Goal: Transaction & Acquisition: Book appointment/travel/reservation

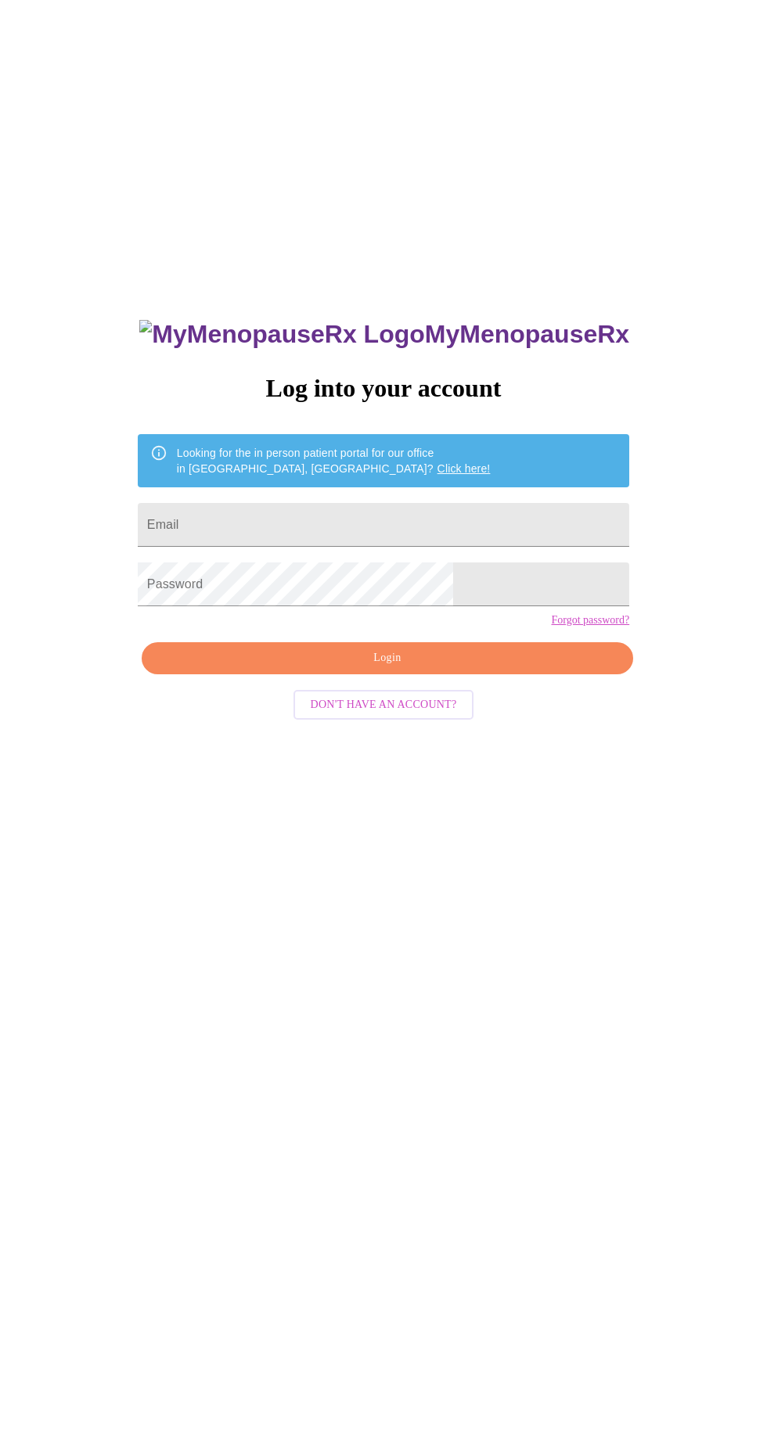
click at [247, 544] on input "Email" at bounding box center [383, 525] width 491 height 44
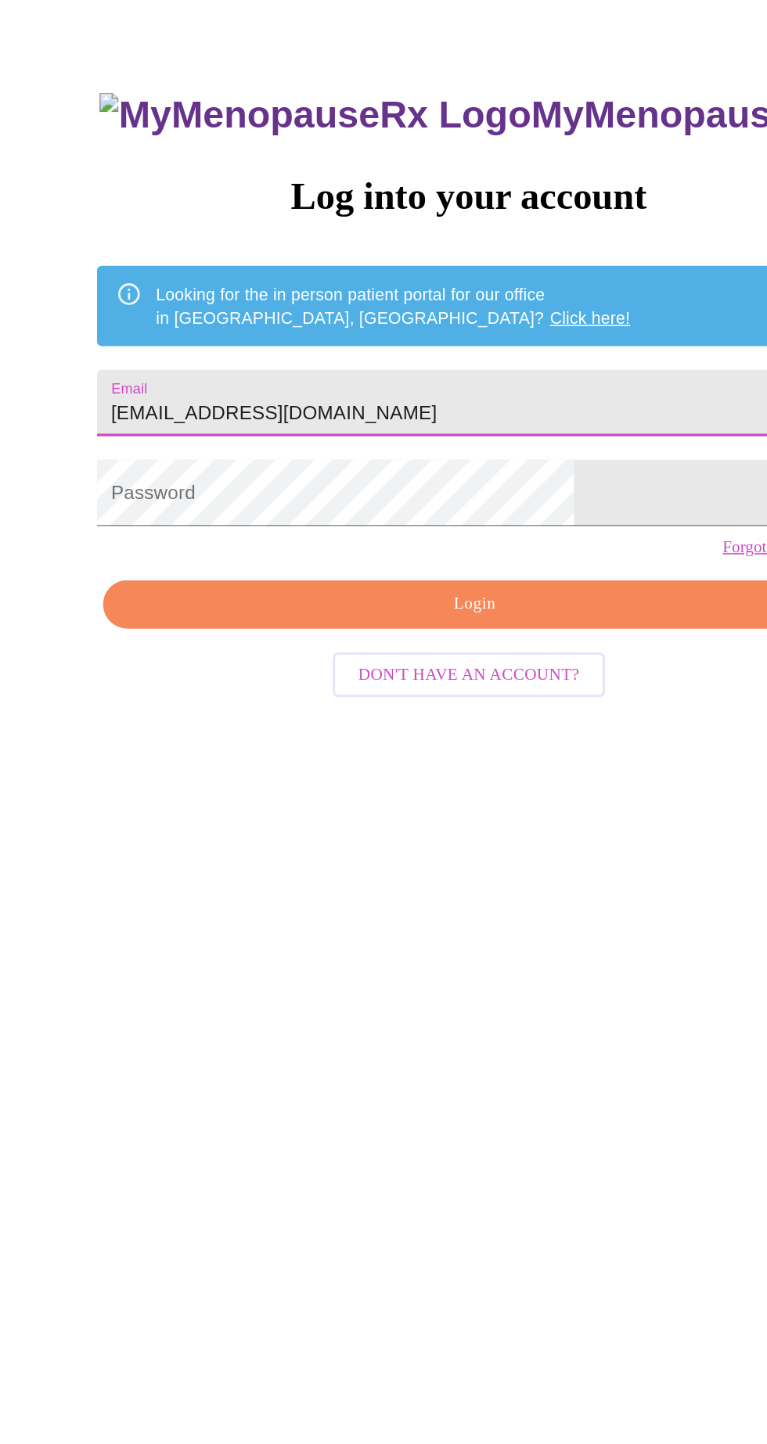
type input "[EMAIL_ADDRESS][DOMAIN_NAME]"
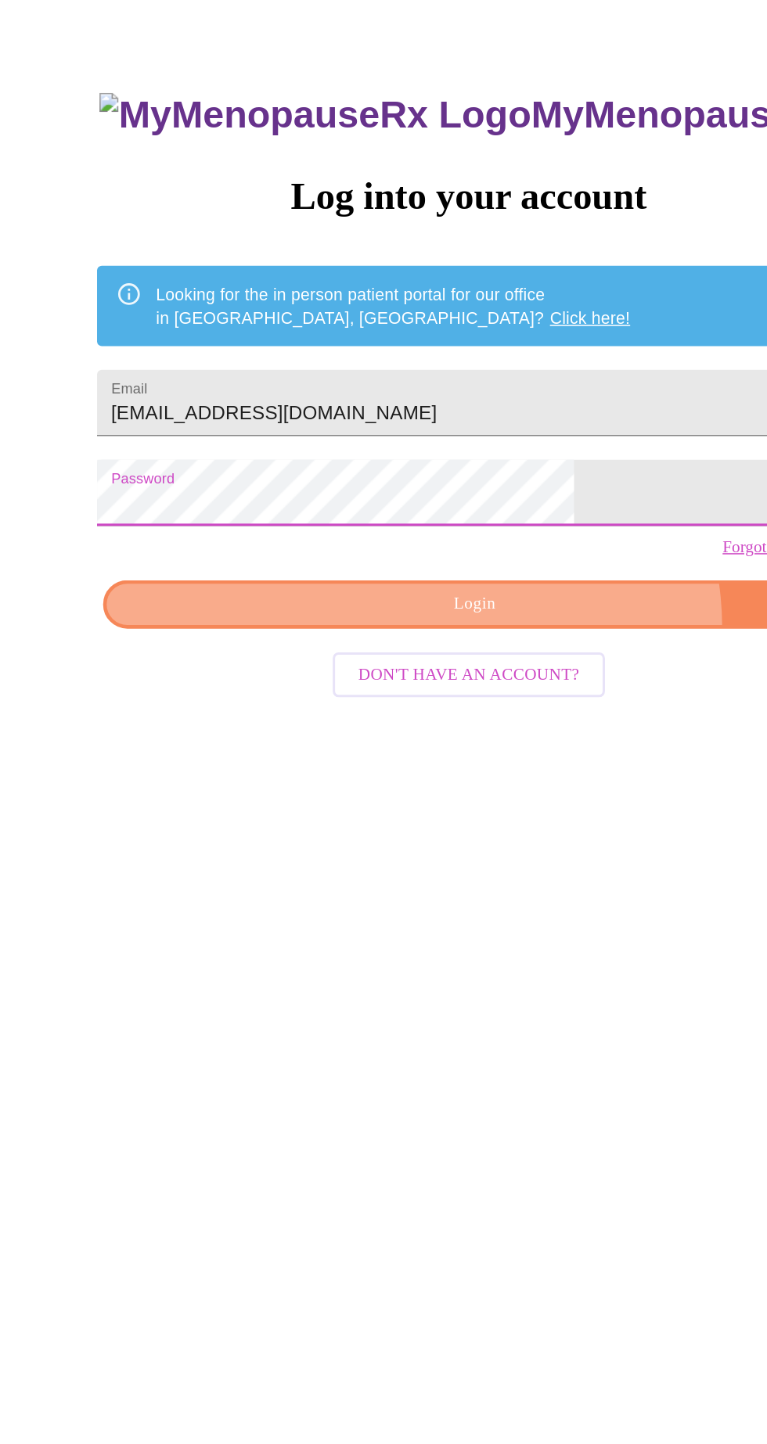
click at [433, 668] on span "Login" at bounding box center [387, 658] width 455 height 20
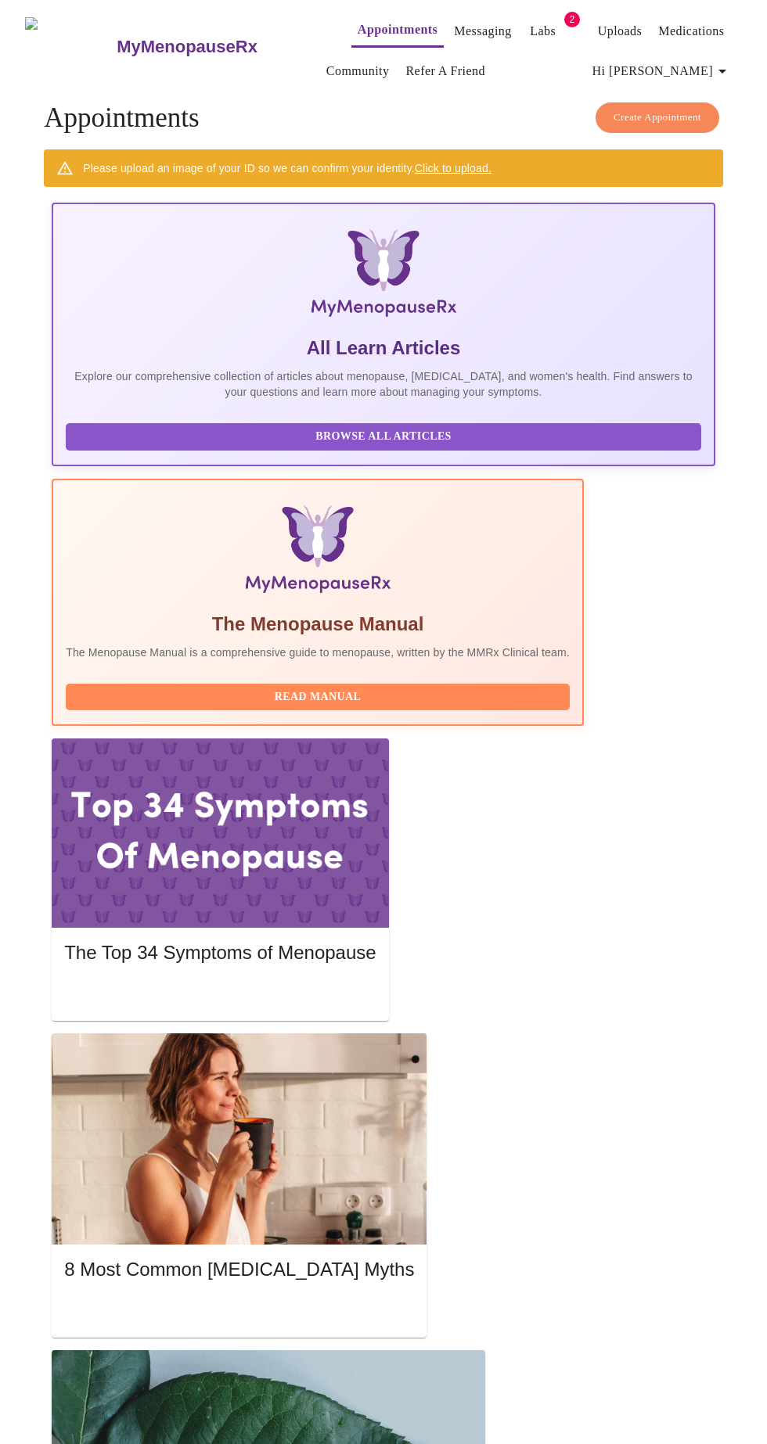
click at [375, 940] on h5 "The Top 34 Symptoms of Menopause" at bounding box center [219, 952] width 311 height 25
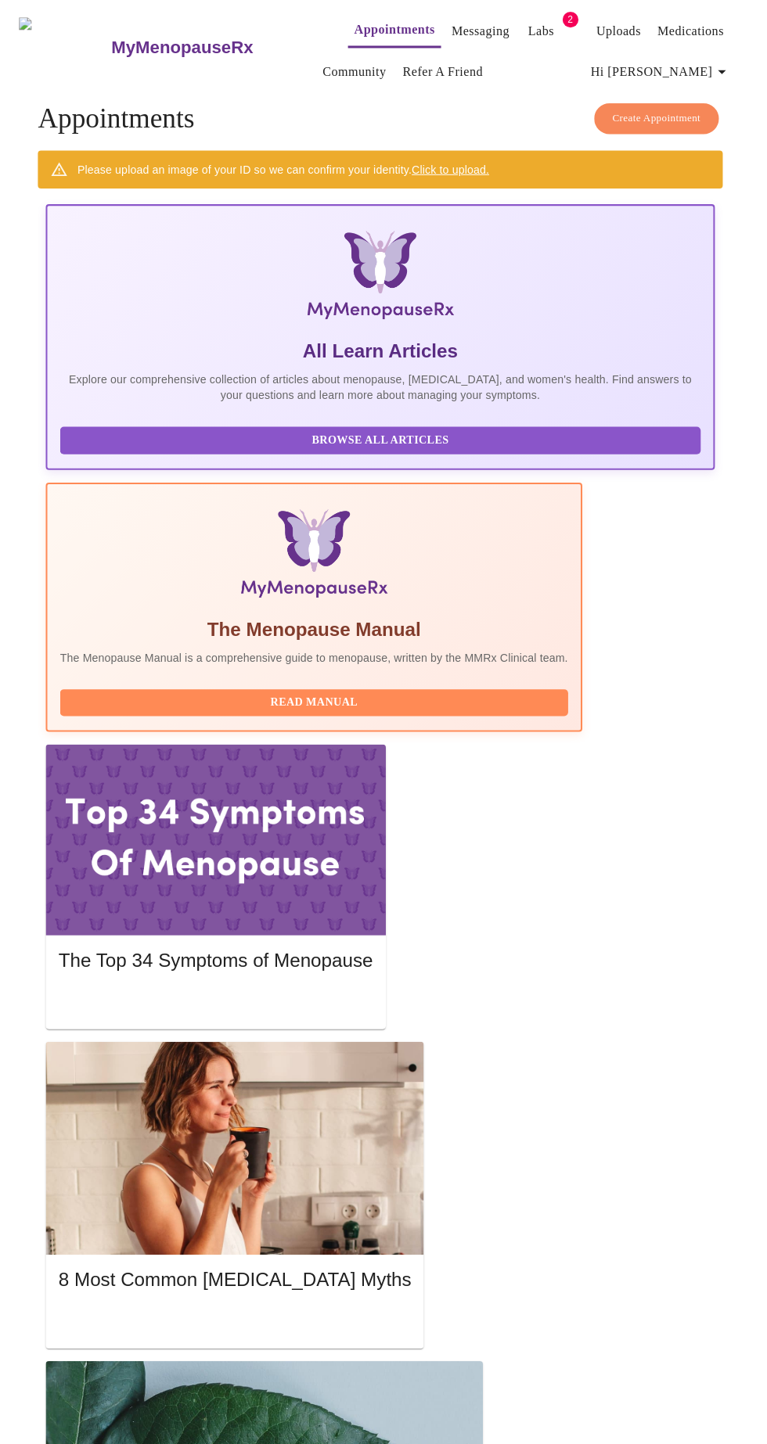
click at [388, 738] on div at bounding box center [220, 832] width 336 height 189
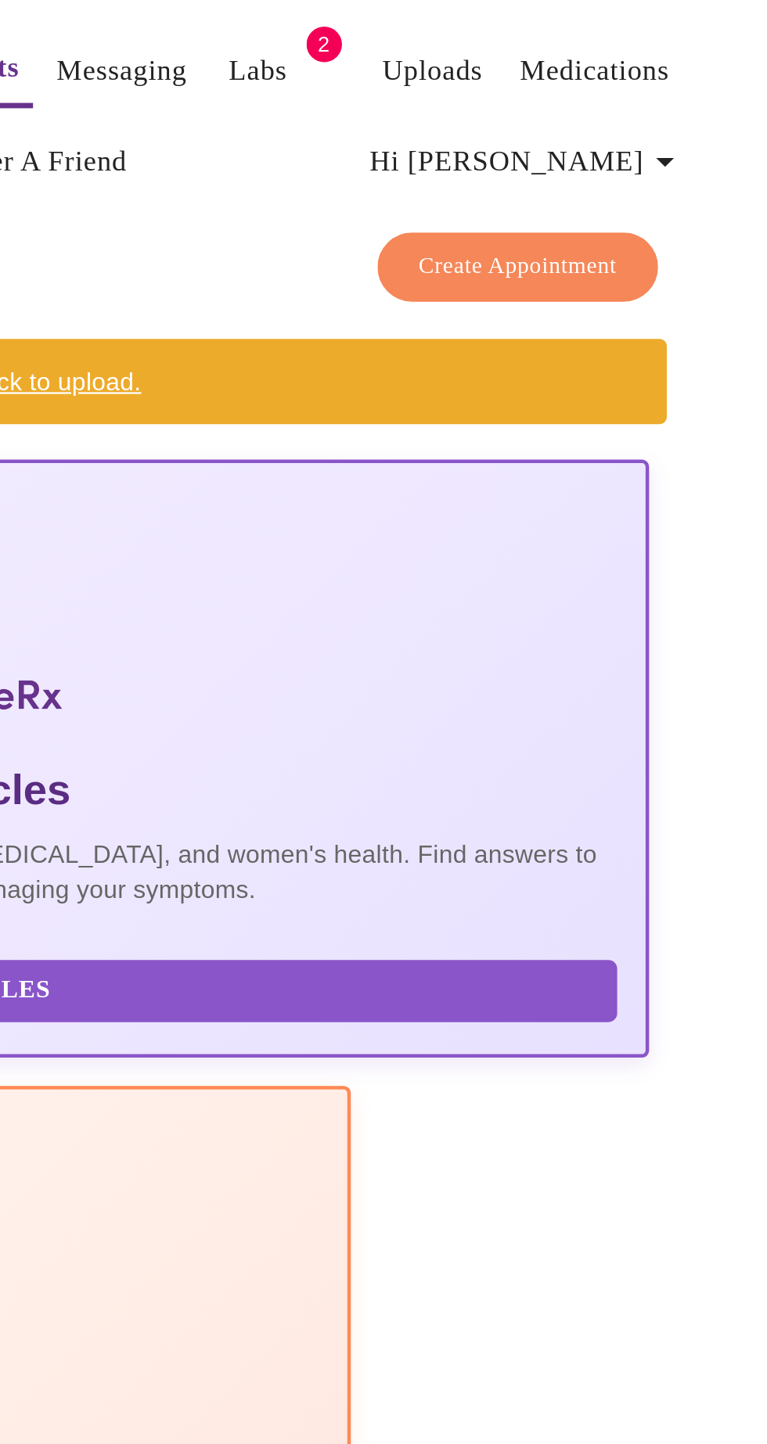
click at [375, 940] on h5 "The Top 34 Symptoms of Menopause" at bounding box center [219, 952] width 311 height 25
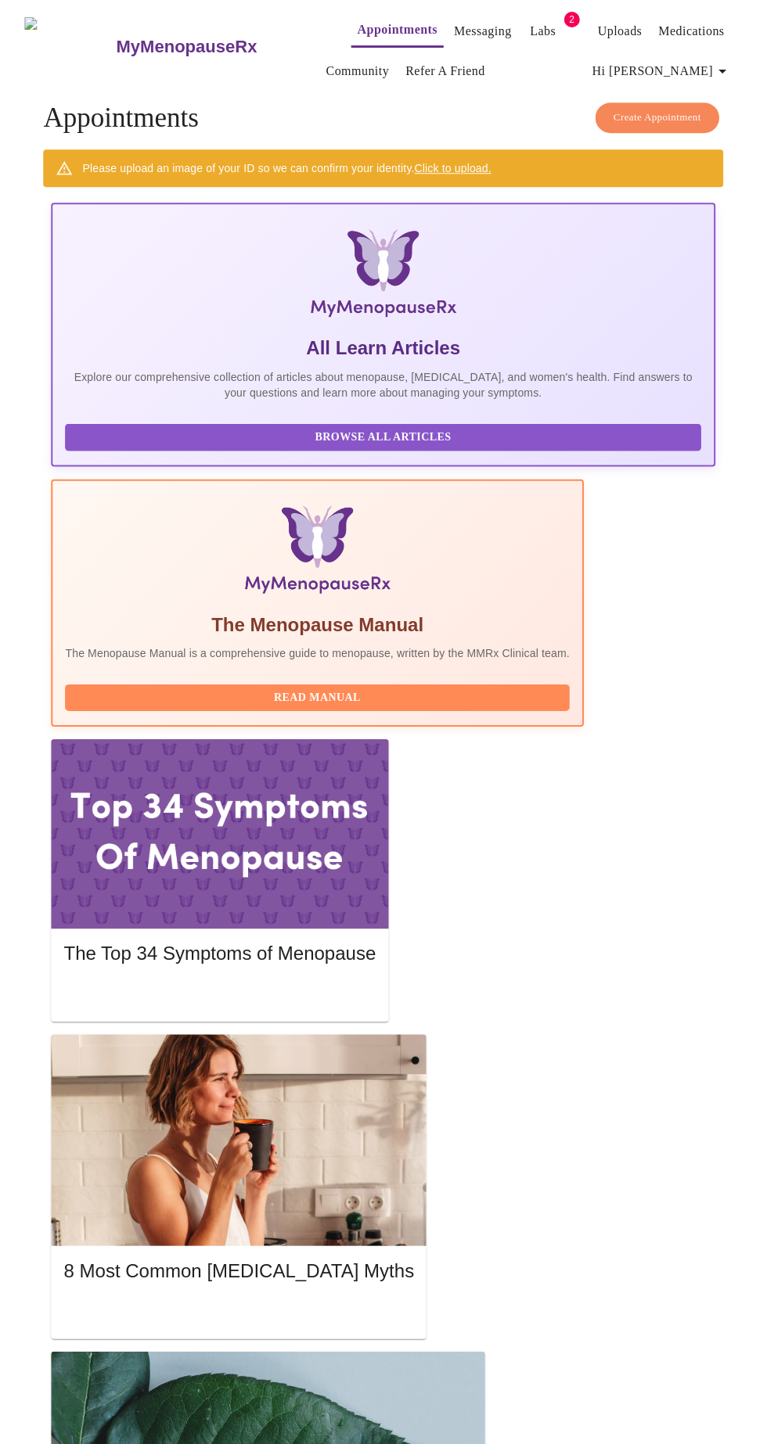
click at [454, 28] on link "Messaging" at bounding box center [482, 31] width 57 height 22
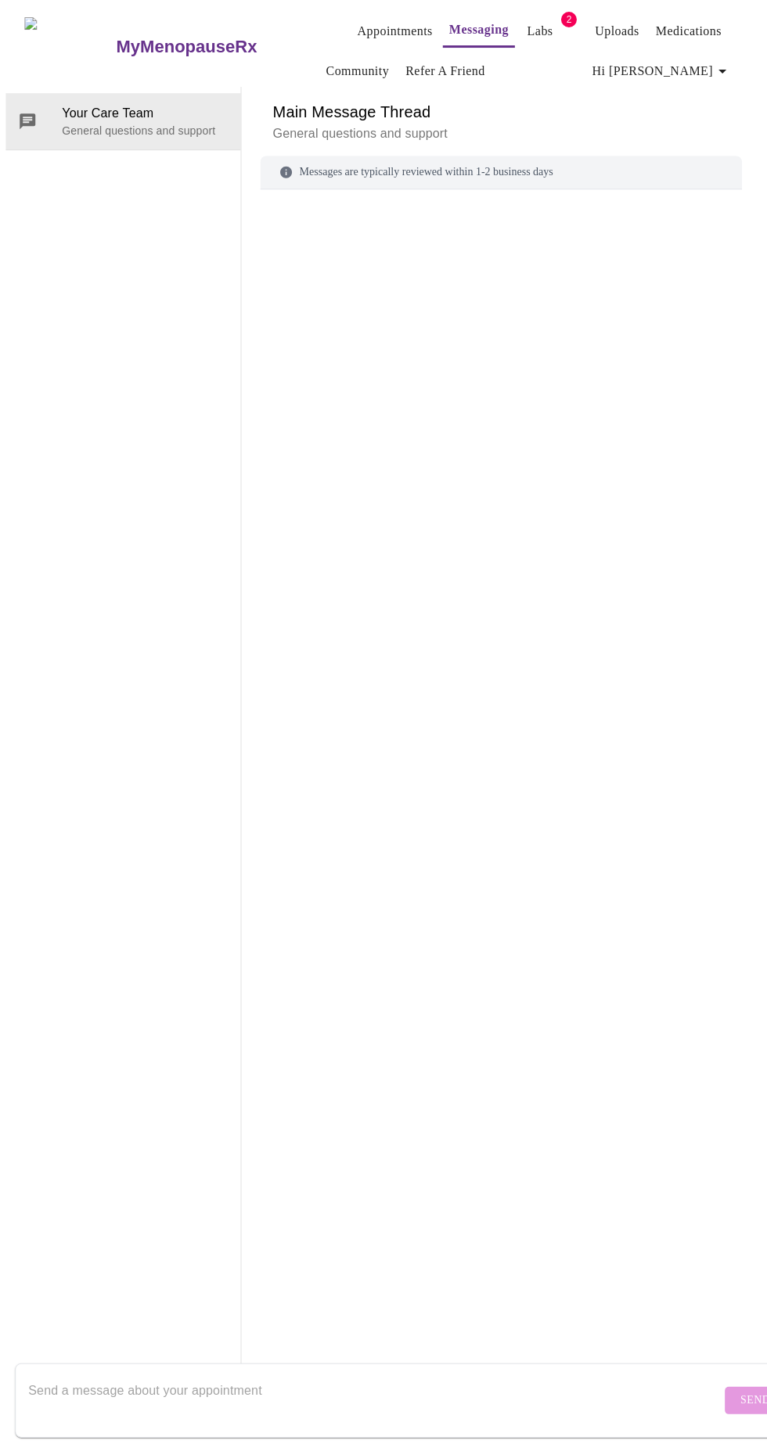
click at [527, 25] on link "Labs" at bounding box center [540, 31] width 26 height 22
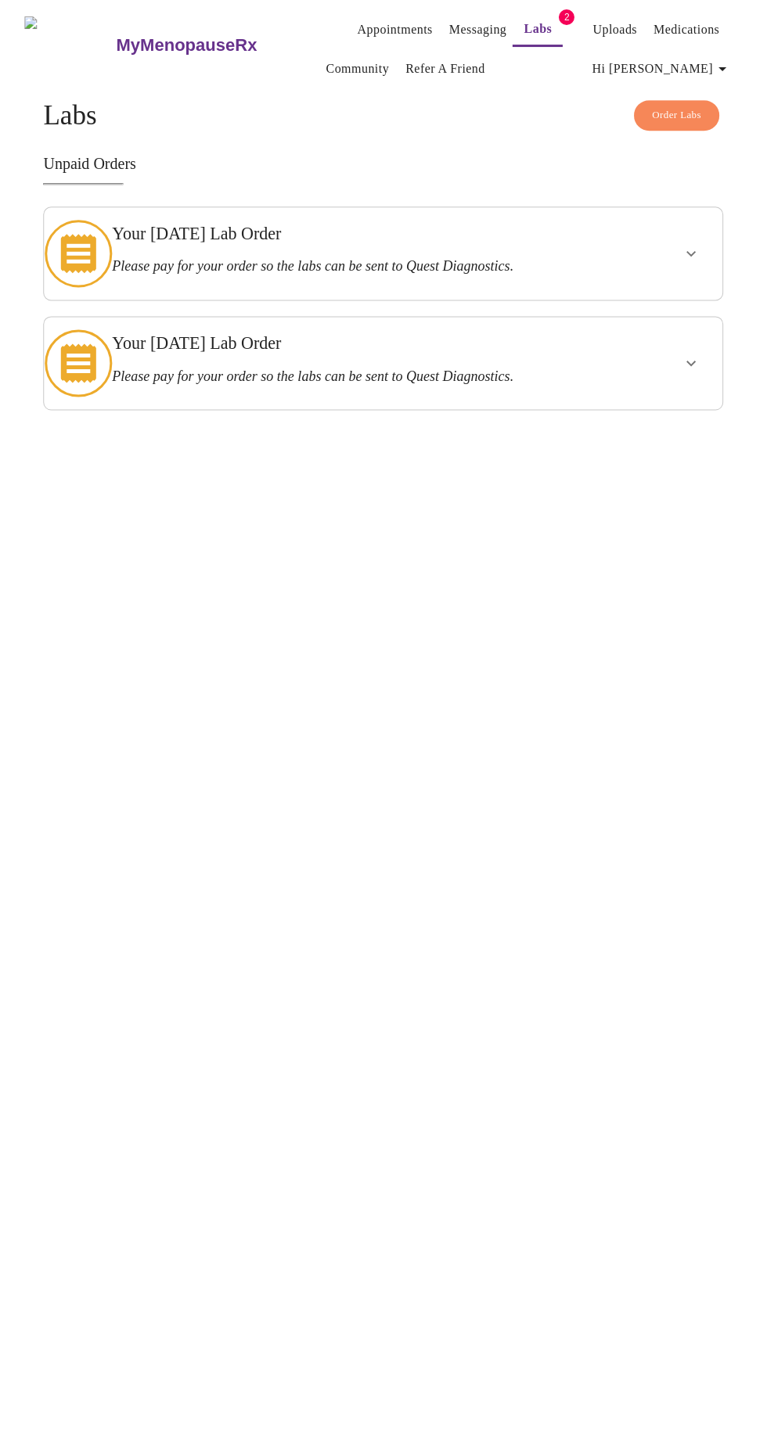
click at [696, 245] on icon "show more" at bounding box center [690, 253] width 19 height 19
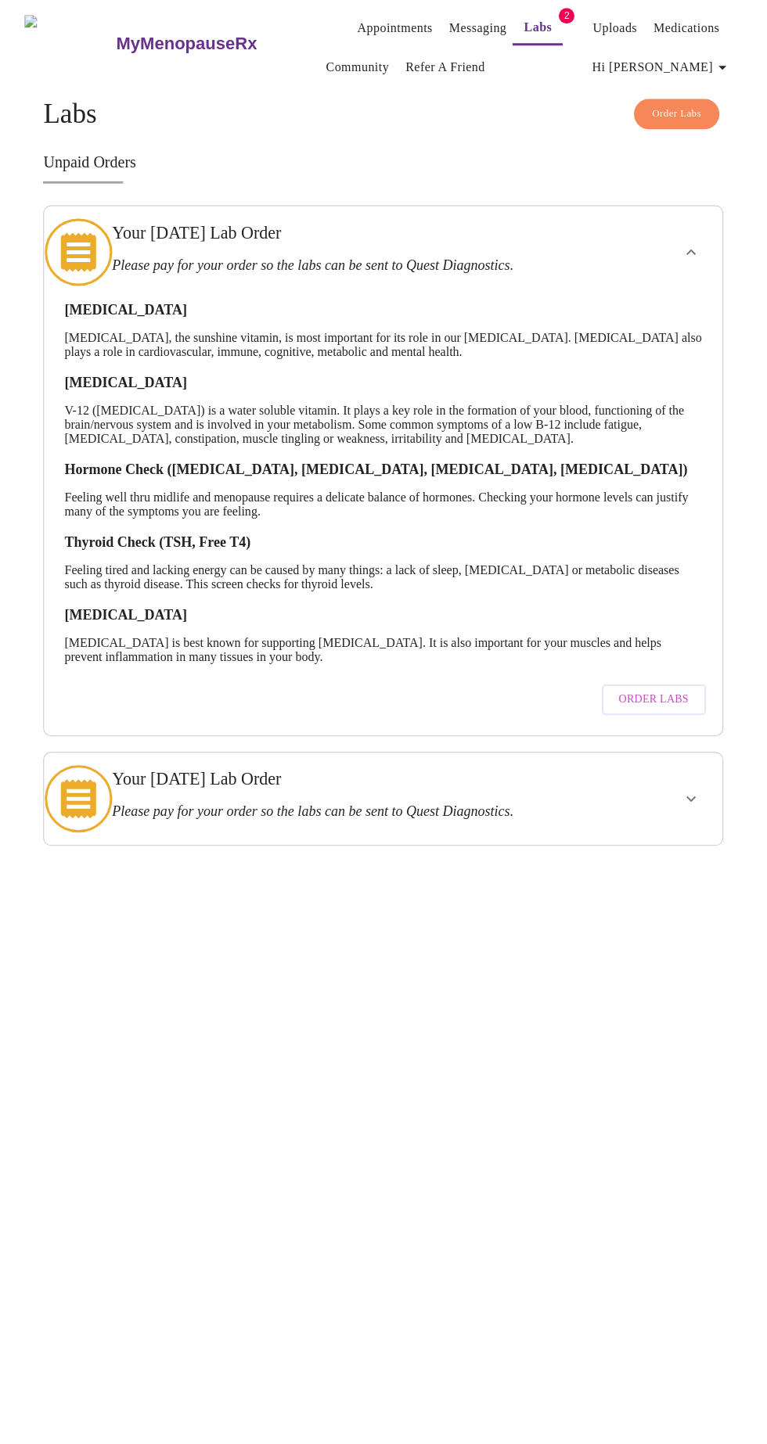
click at [627, 781] on div at bounding box center [660, 800] width 111 height 80
click at [698, 791] on icon "show more" at bounding box center [690, 799] width 19 height 19
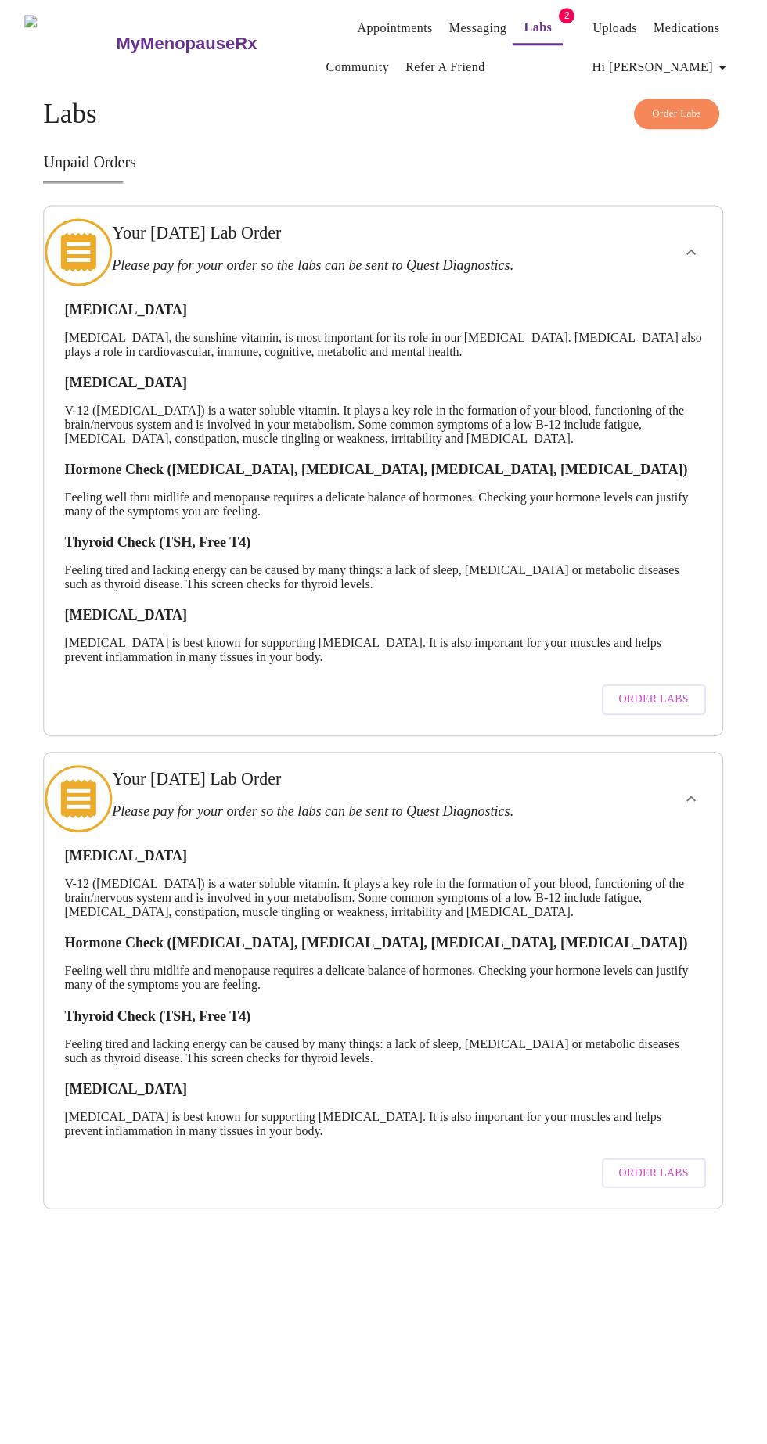
click at [357, 23] on link "Appointments" at bounding box center [394, 30] width 75 height 22
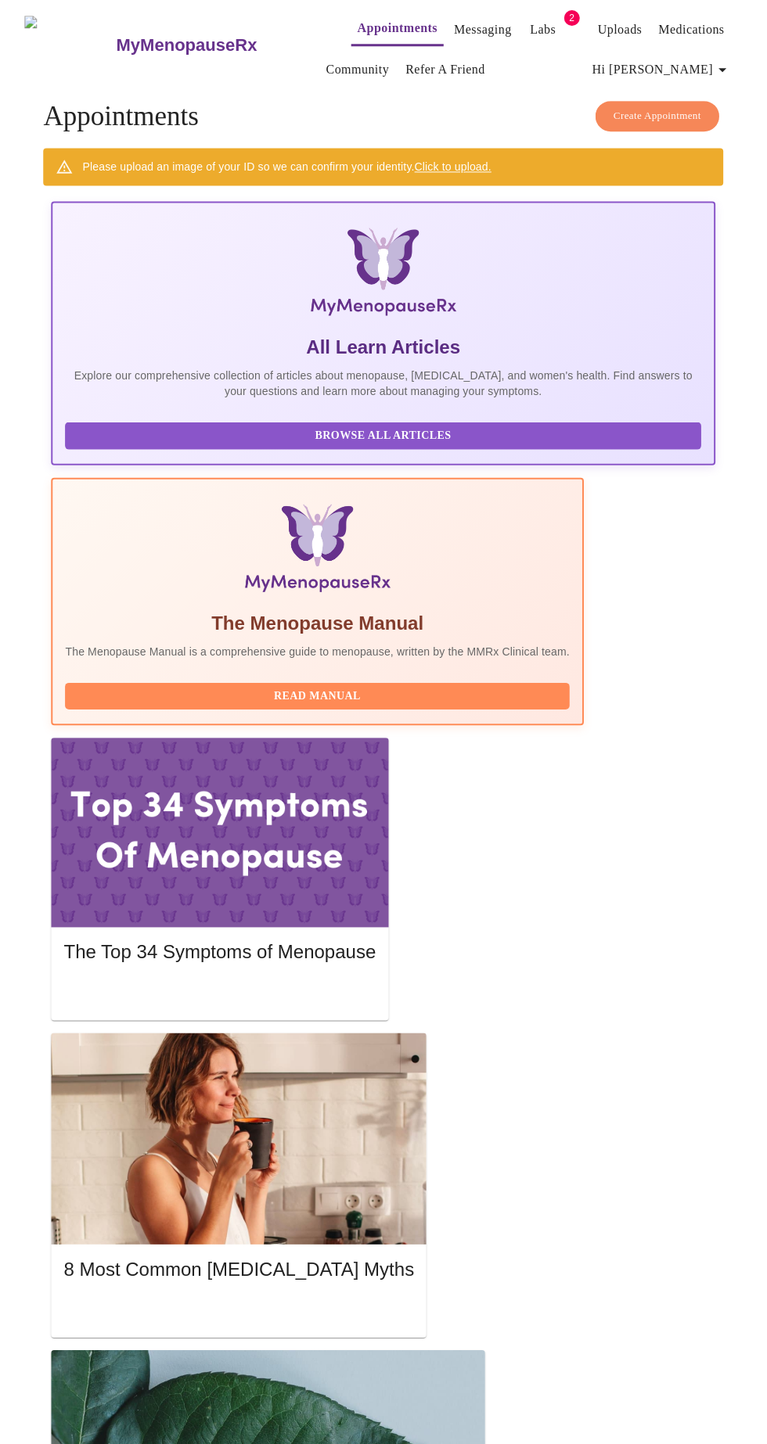
click at [43, 68] on img at bounding box center [70, 46] width 90 height 59
click at [117, 47] on h3 "MyMenopauseRx" at bounding box center [187, 47] width 141 height 20
click at [697, 71] on span "Hi [PERSON_NAME]" at bounding box center [661, 71] width 139 height 22
click at [77, 63] on div at bounding box center [383, 722] width 767 height 1444
click at [115, 50] on link "MyMenopauseRx" at bounding box center [217, 47] width 205 height 55
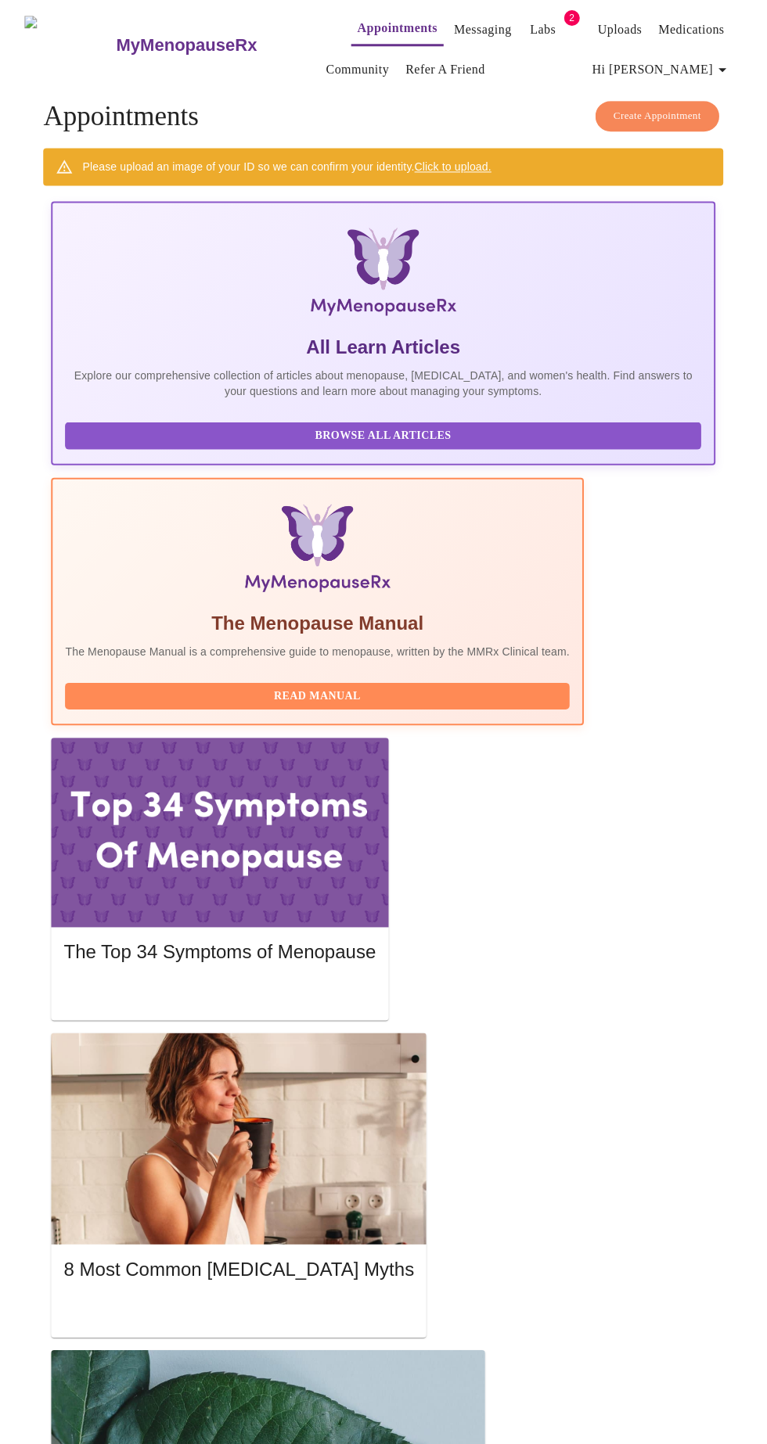
click at [326, 74] on link "Community" at bounding box center [357, 71] width 63 height 22
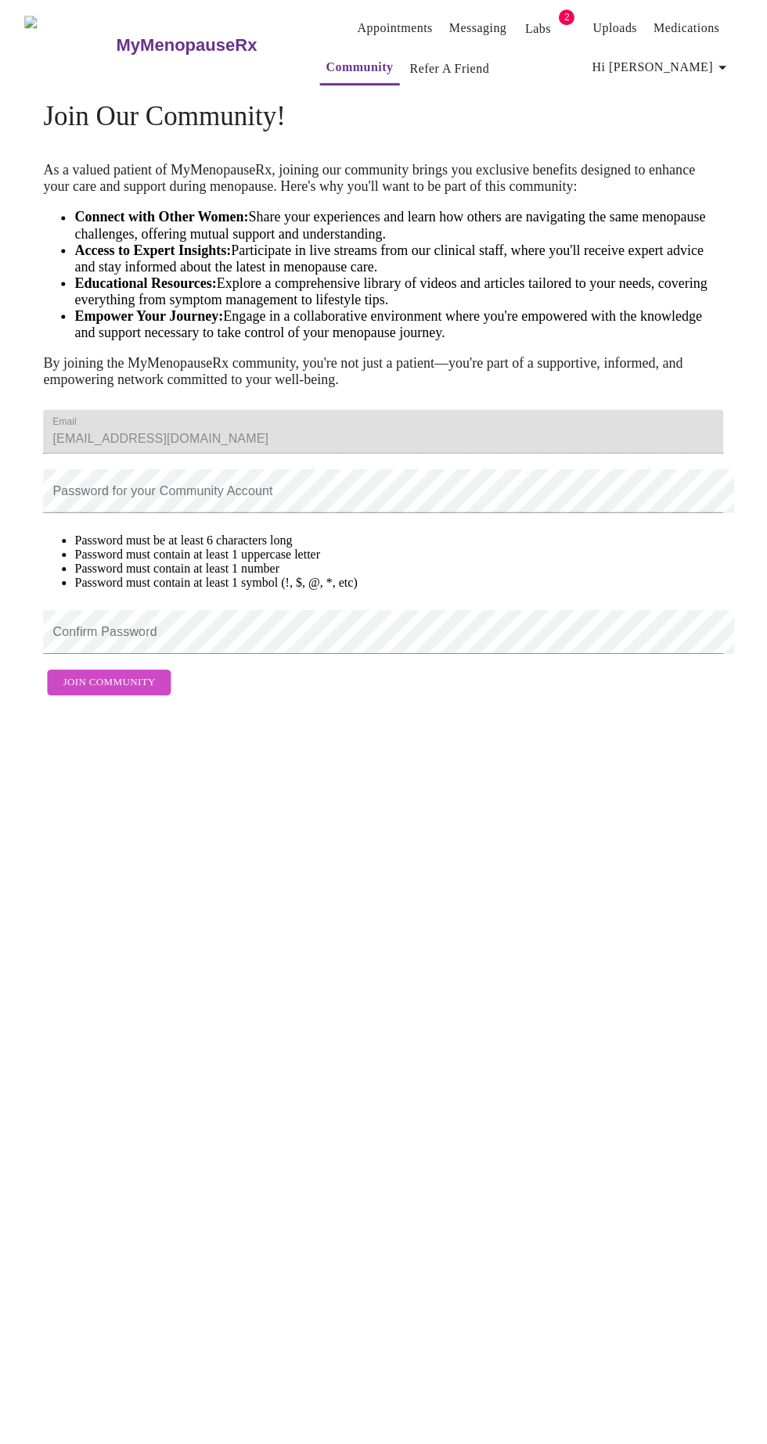
click at [466, 24] on link "Messaging" at bounding box center [477, 30] width 57 height 22
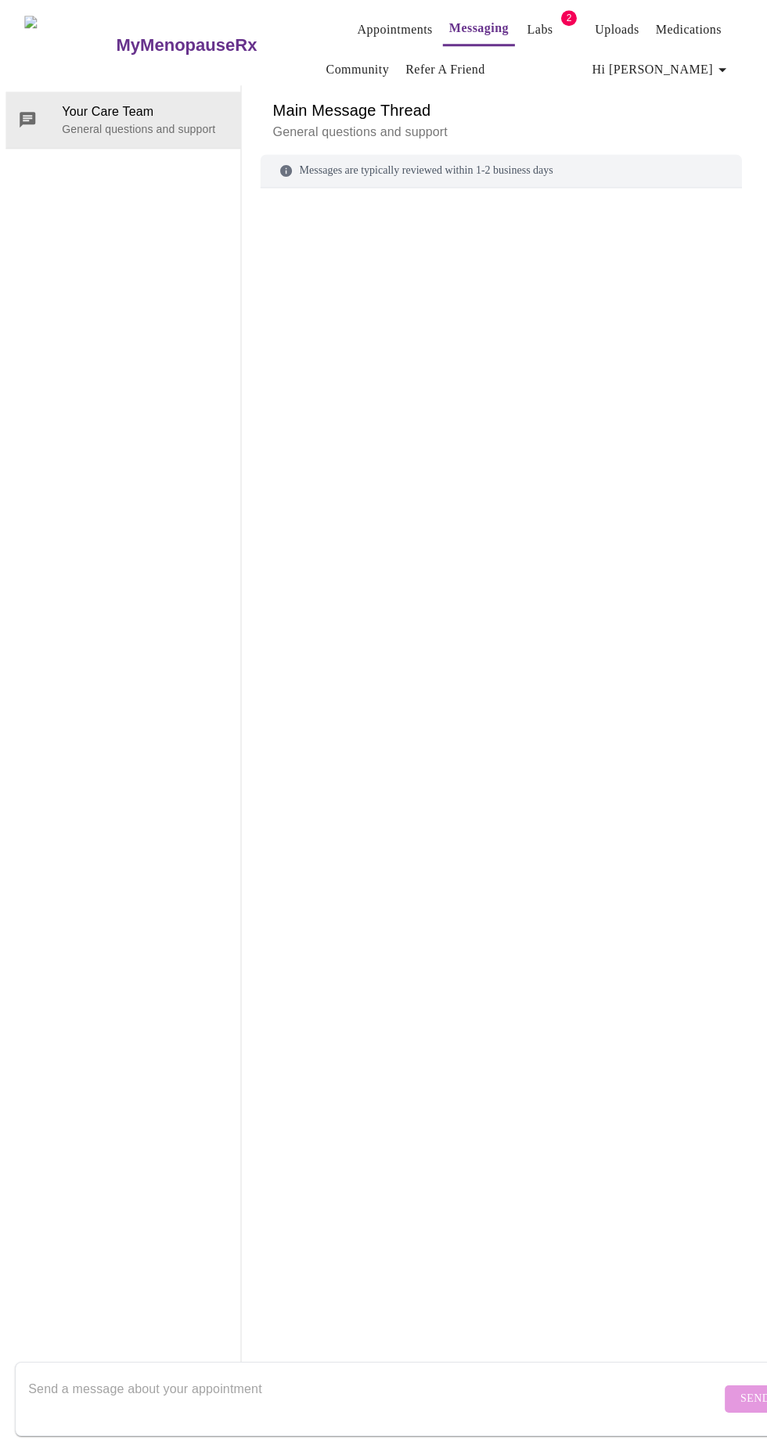
click at [527, 28] on link "Labs" at bounding box center [540, 31] width 26 height 22
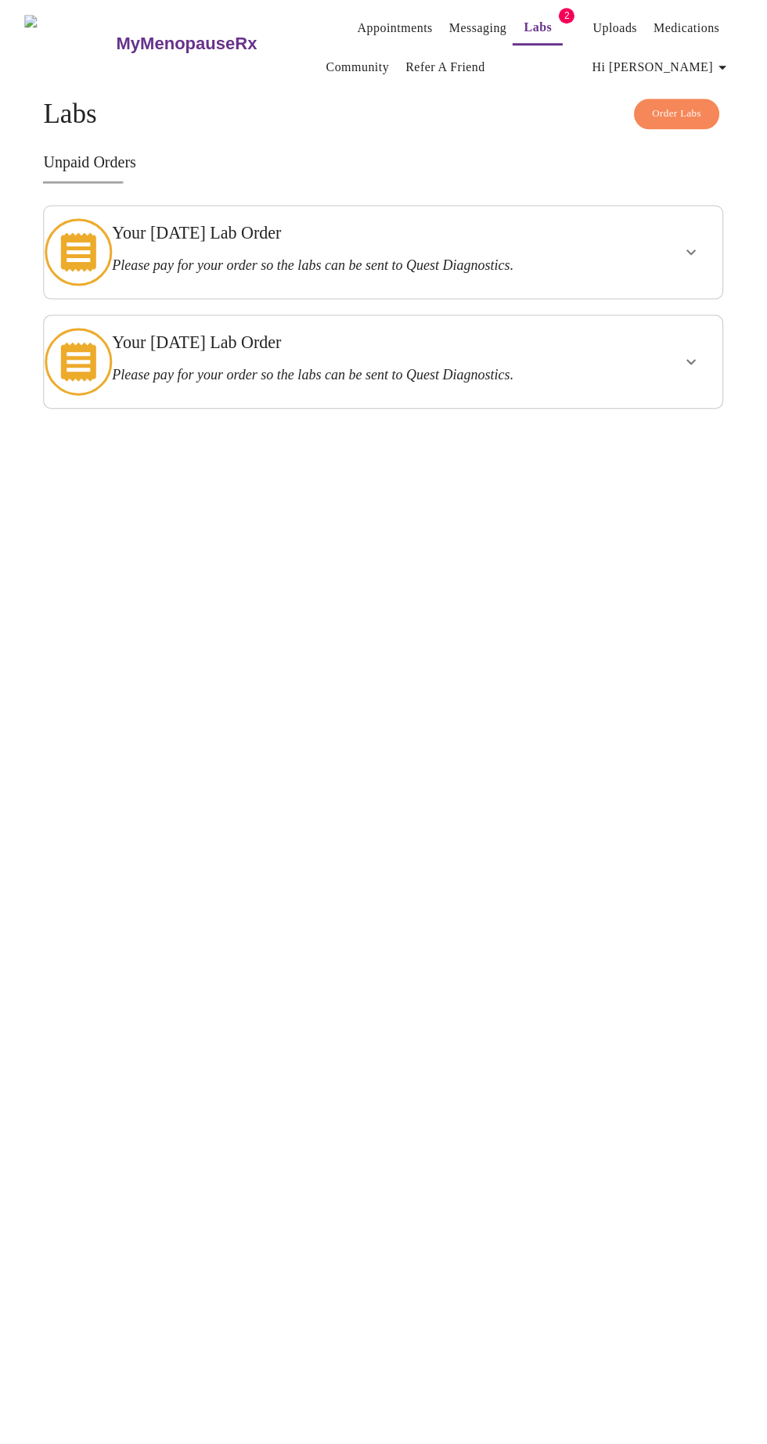
click at [634, 257] on div at bounding box center [660, 254] width 111 height 80
click at [609, 23] on link "Uploads" at bounding box center [614, 30] width 45 height 22
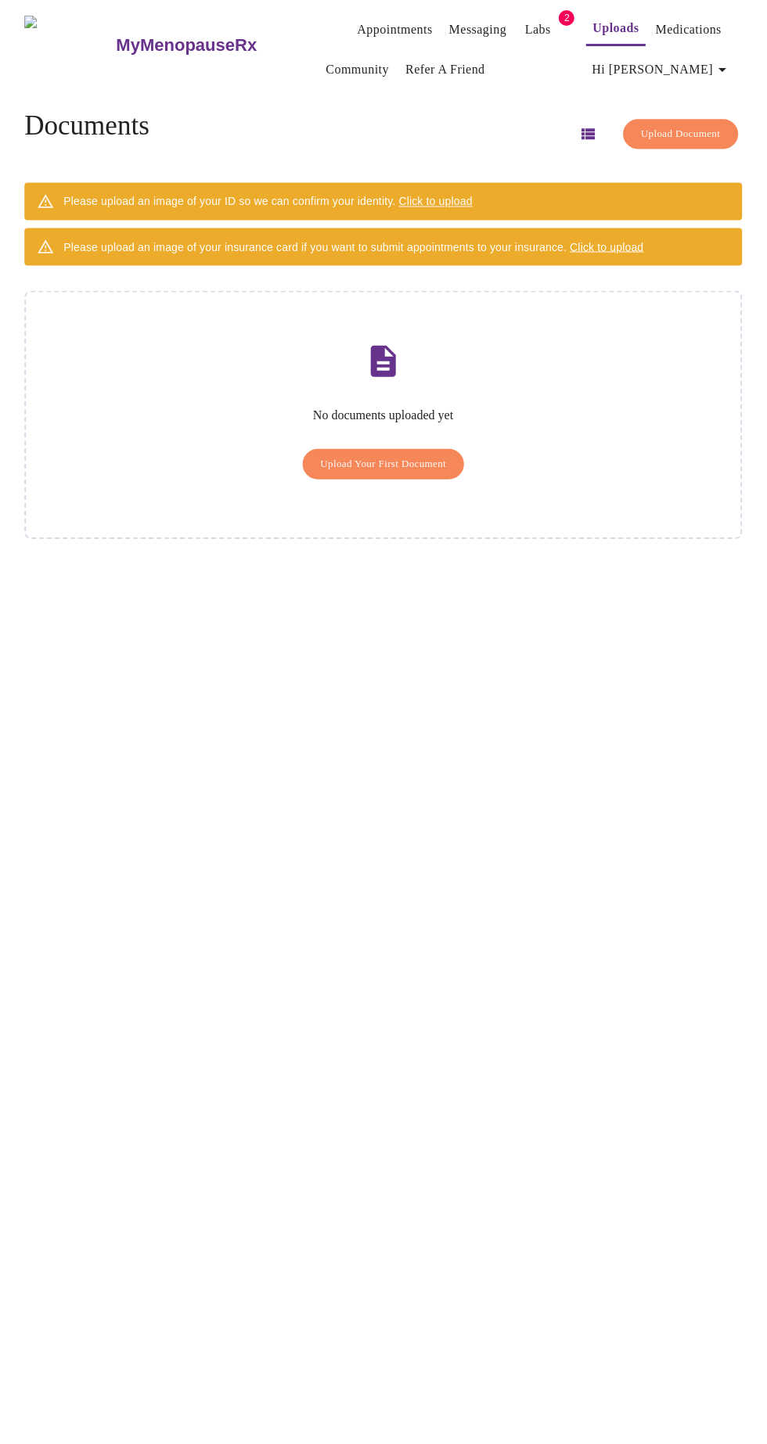
click at [685, 25] on link "Medications" at bounding box center [689, 31] width 66 height 22
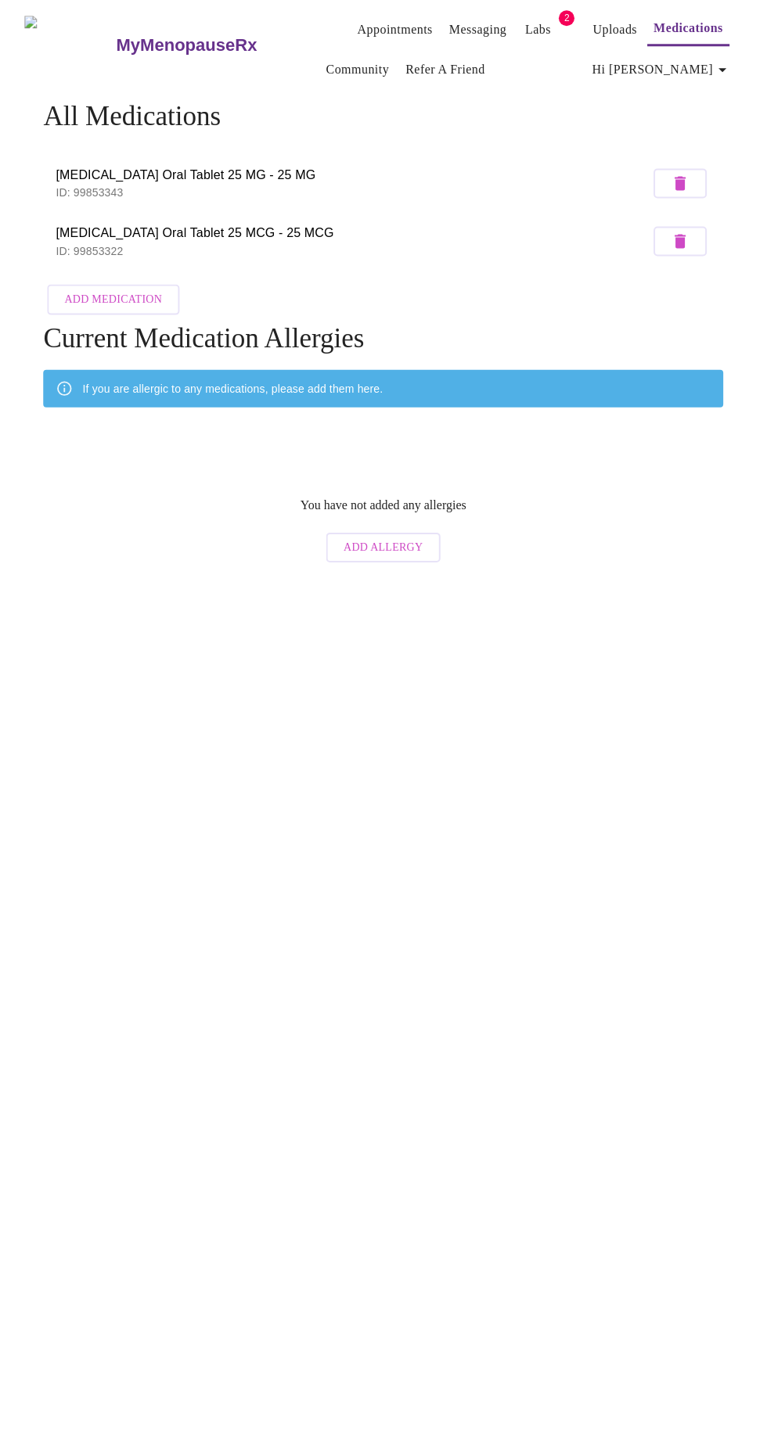
click at [338, 74] on link "Community" at bounding box center [357, 71] width 63 height 22
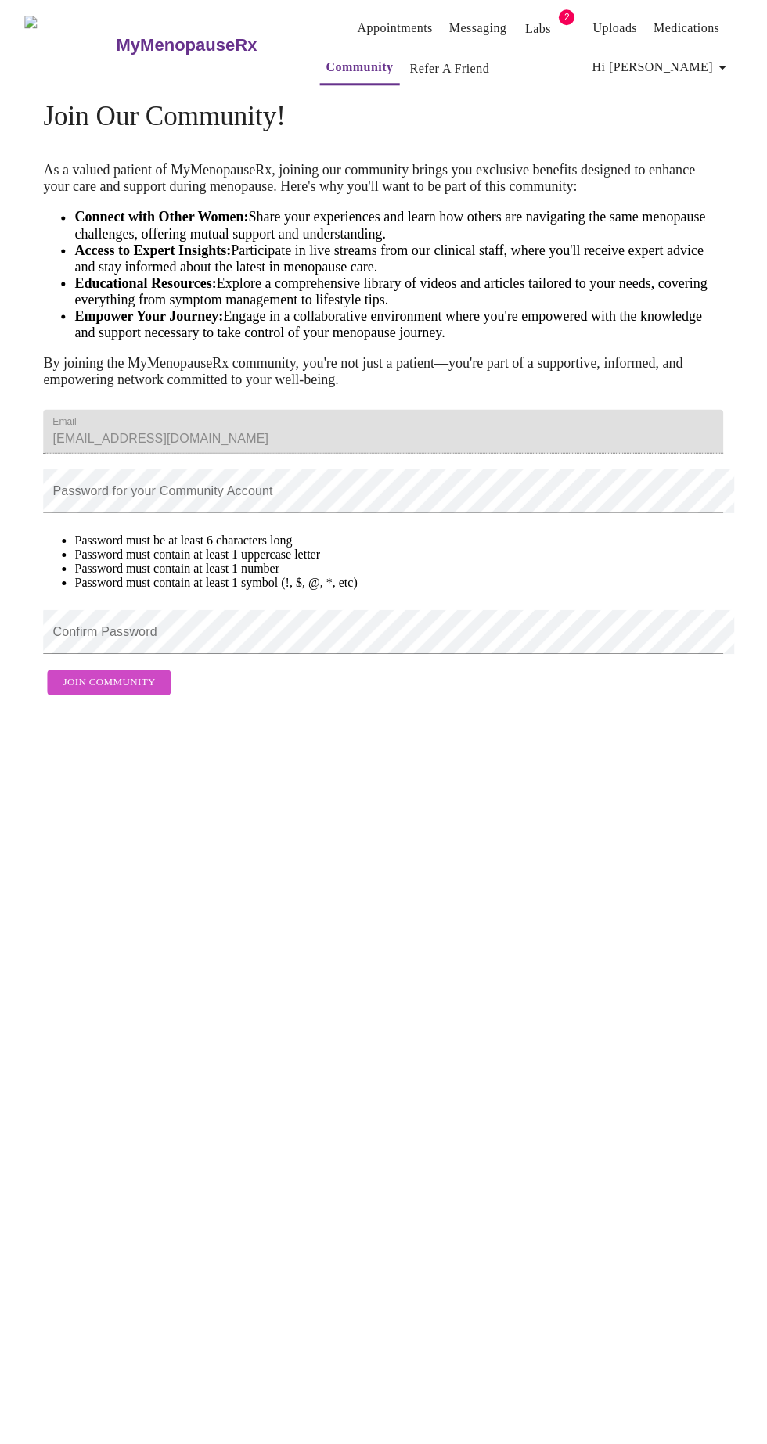
click at [117, 45] on h3 "MyMenopauseRx" at bounding box center [187, 47] width 141 height 20
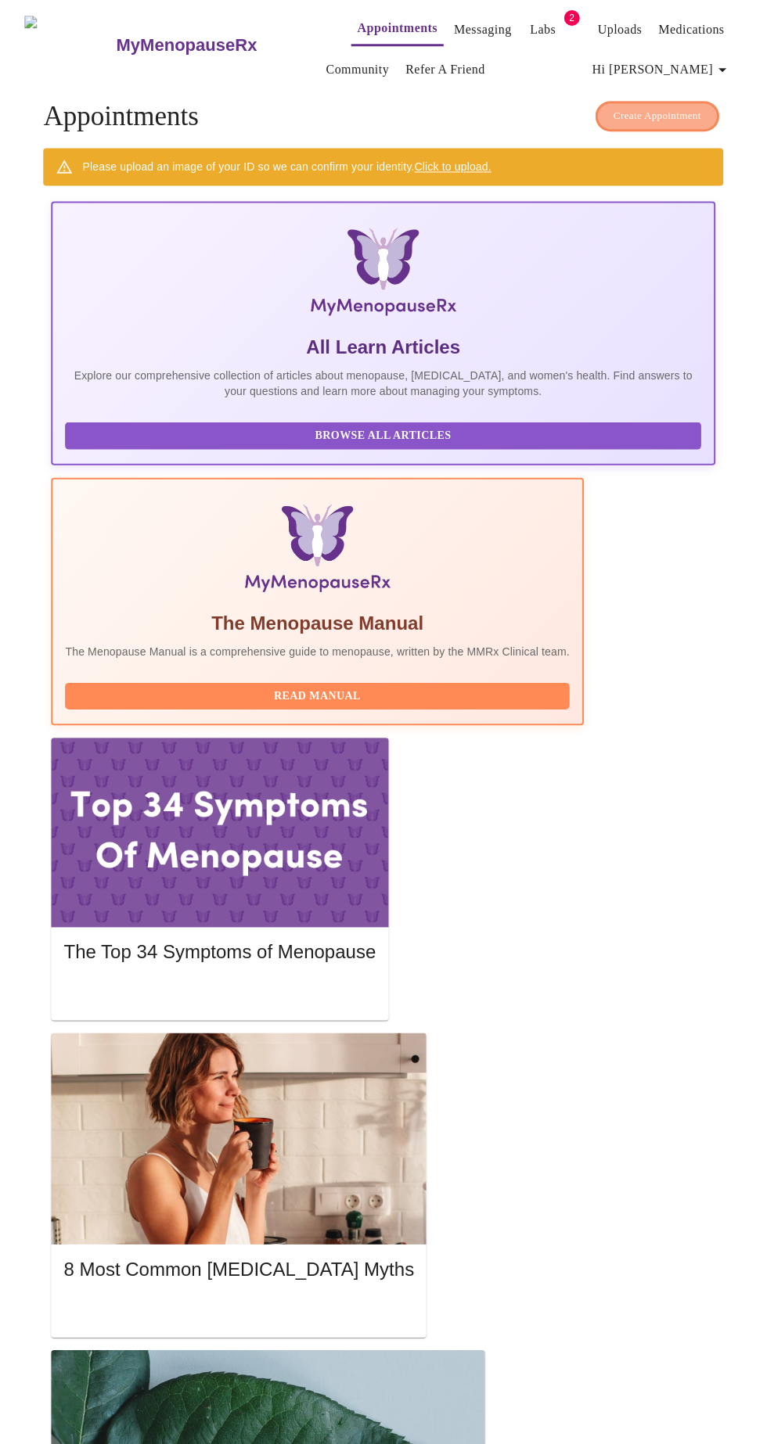
click at [666, 110] on span "Create Appointment" at bounding box center [657, 118] width 88 height 18
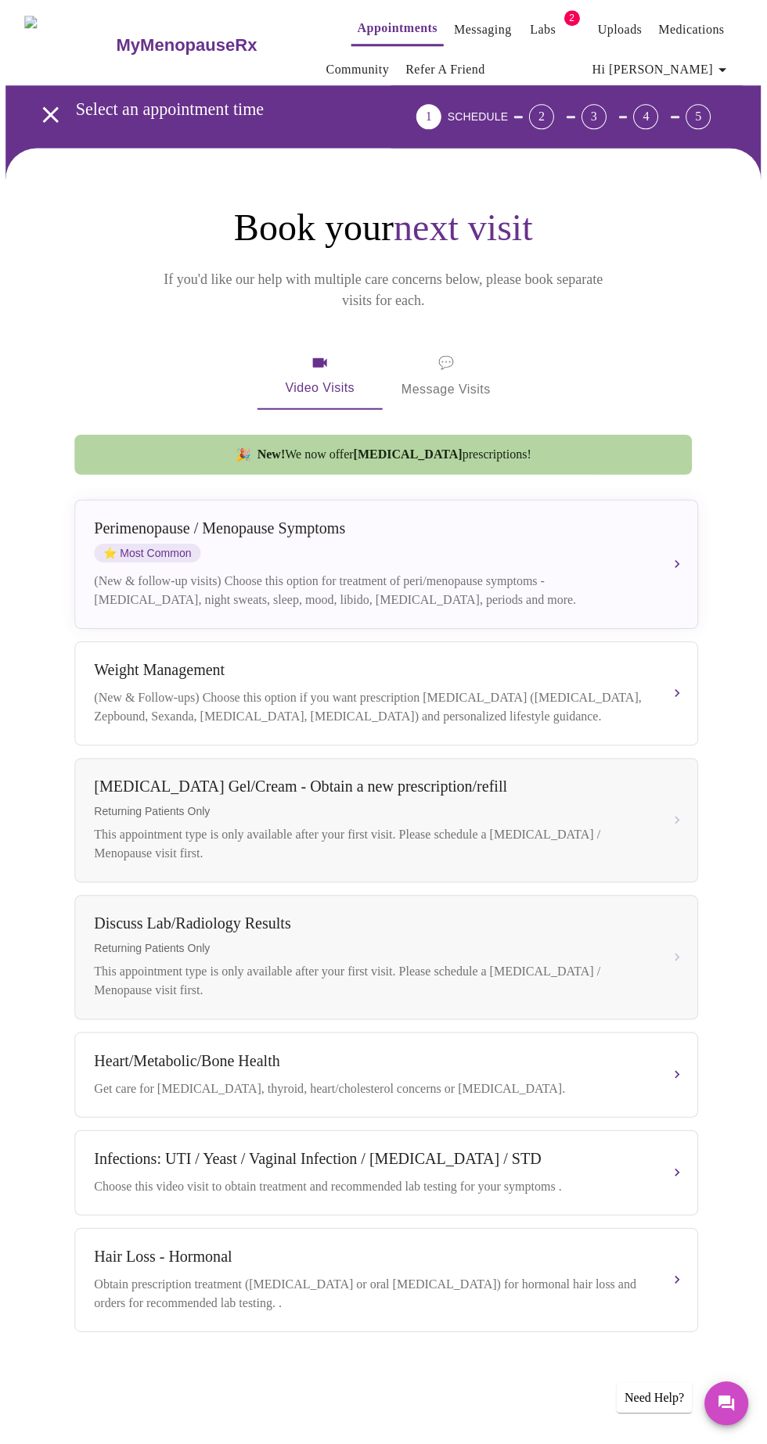
click at [297, 520] on div "[MEDICAL_DATA] / Menopause Symptoms ⭐ Most Common" at bounding box center [371, 541] width 552 height 43
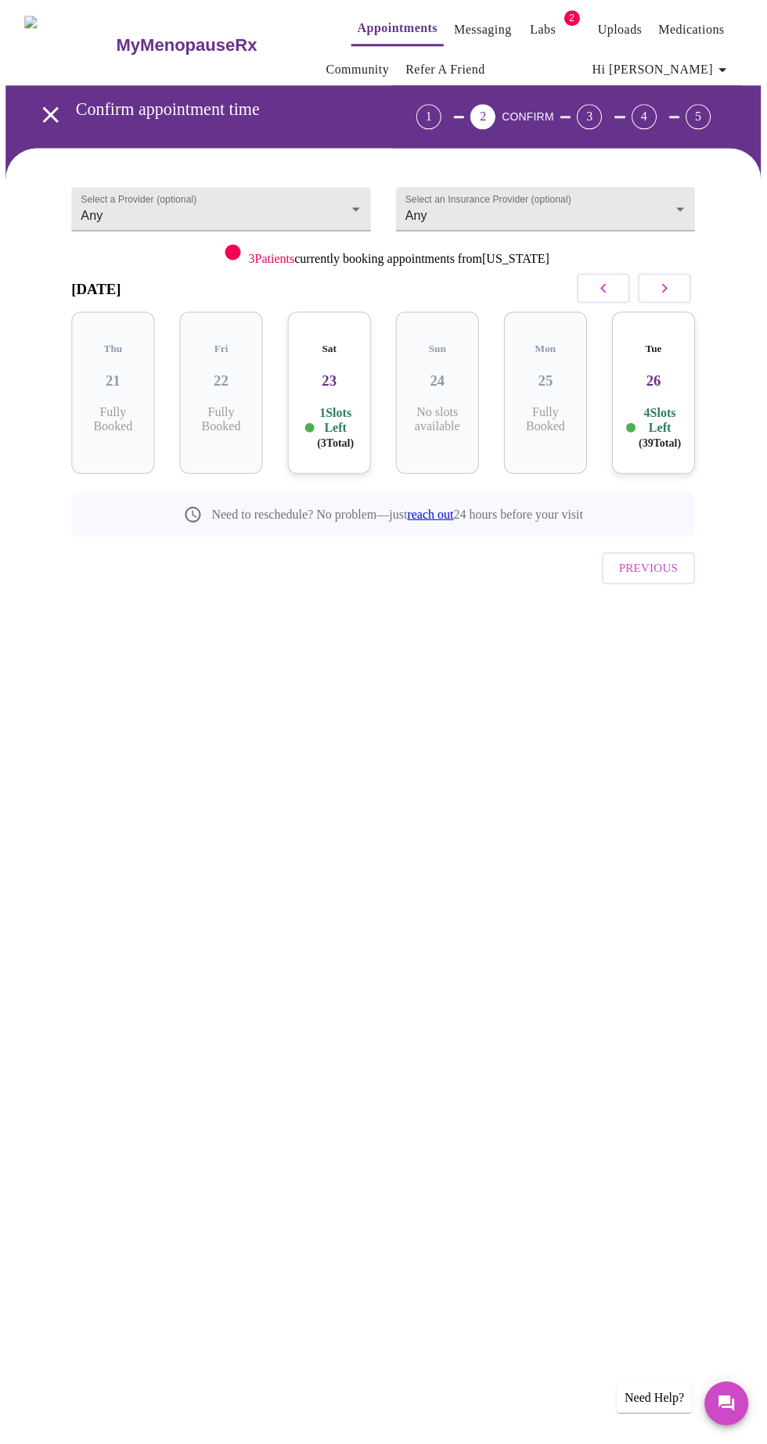
click at [530, 33] on link "Labs" at bounding box center [543, 31] width 26 height 22
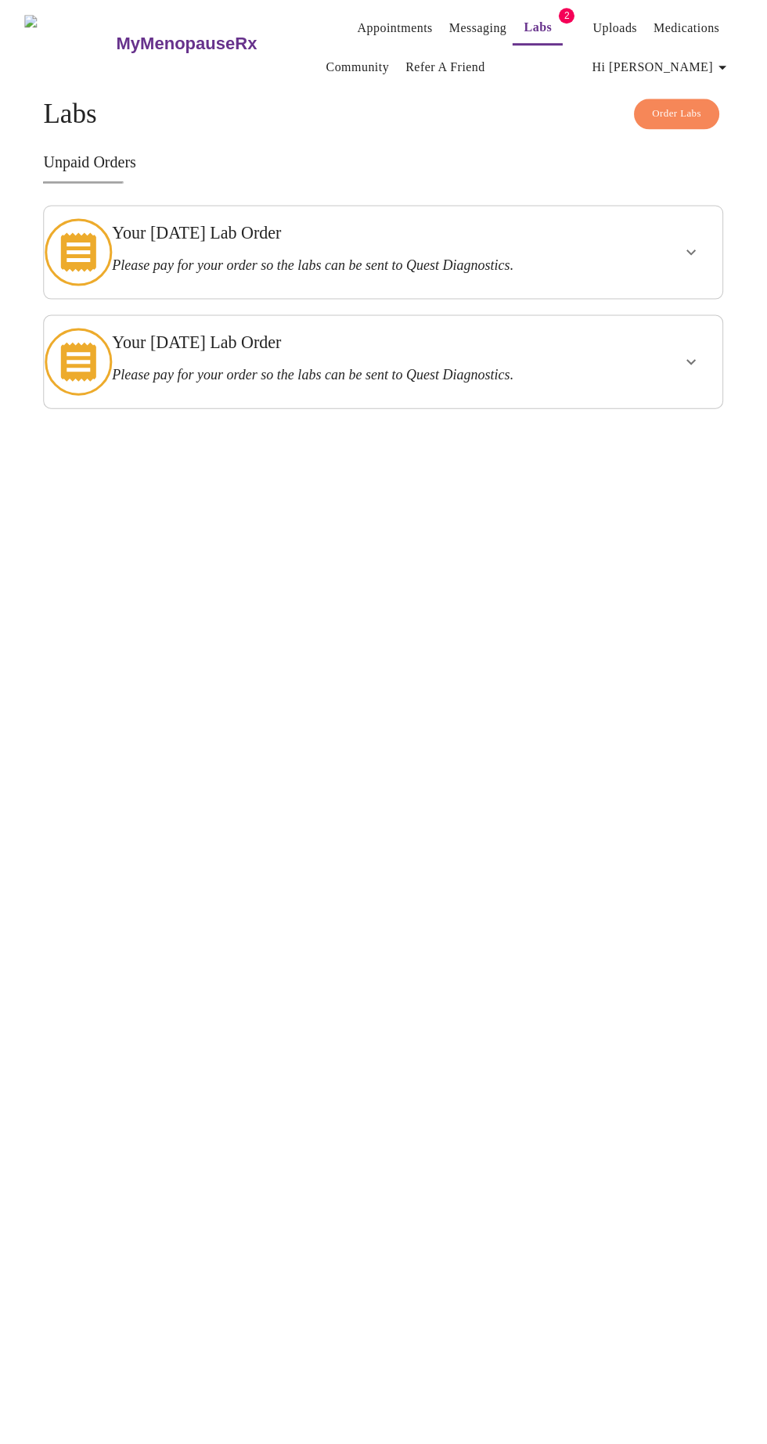
click at [66, 119] on h4 "Order Labs Labs" at bounding box center [383, 115] width 679 height 31
click at [681, 119] on button "Order Labs" at bounding box center [676, 115] width 85 height 31
